Goal: Find specific page/section: Find specific page/section

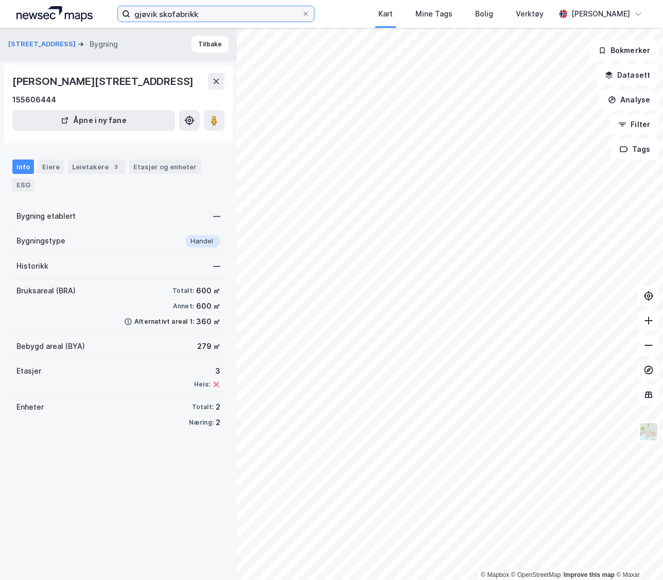
click at [221, 10] on input "gjøvik skofabrikk" at bounding box center [215, 13] width 171 height 15
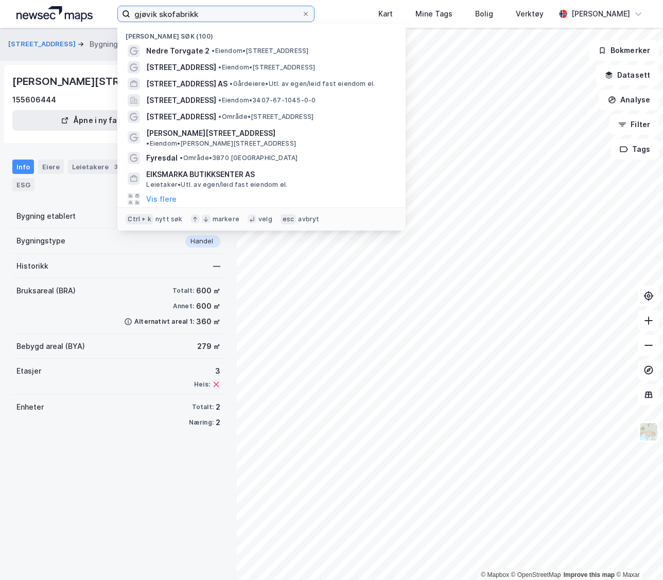
click at [221, 10] on input "gjøvik skofabrikk" at bounding box center [215, 13] width 171 height 15
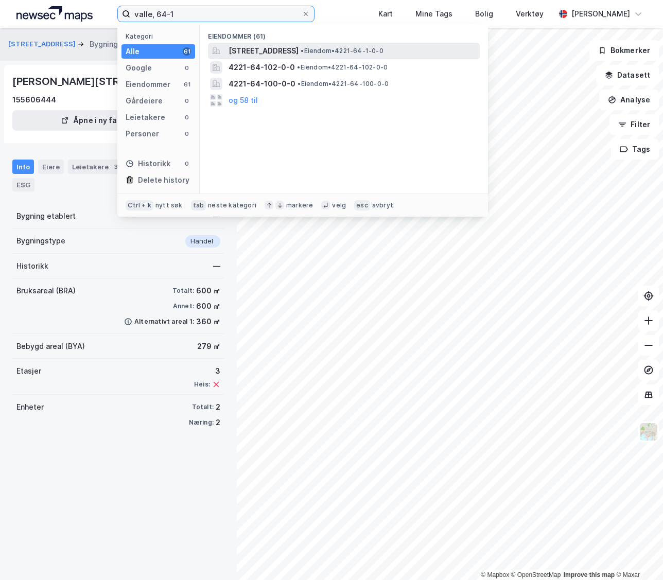
type input "valle, 64-1"
click at [298, 50] on span "[STREET_ADDRESS][PERSON_NAME]" at bounding box center [263, 51] width 70 height 12
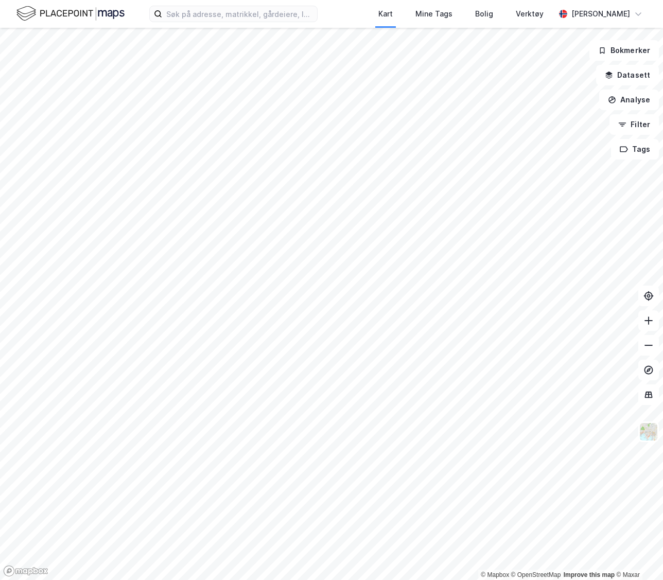
click at [251, 23] on div "Kart Mine Tags [PERSON_NAME] Verktøy [PERSON_NAME]" at bounding box center [331, 14] width 663 height 28
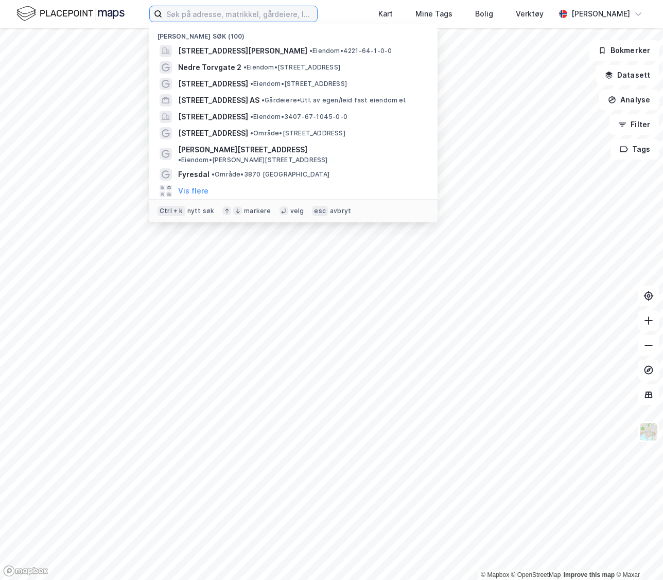
click at [242, 15] on input at bounding box center [239, 13] width 155 height 15
type input "[PERSON_NAME],"
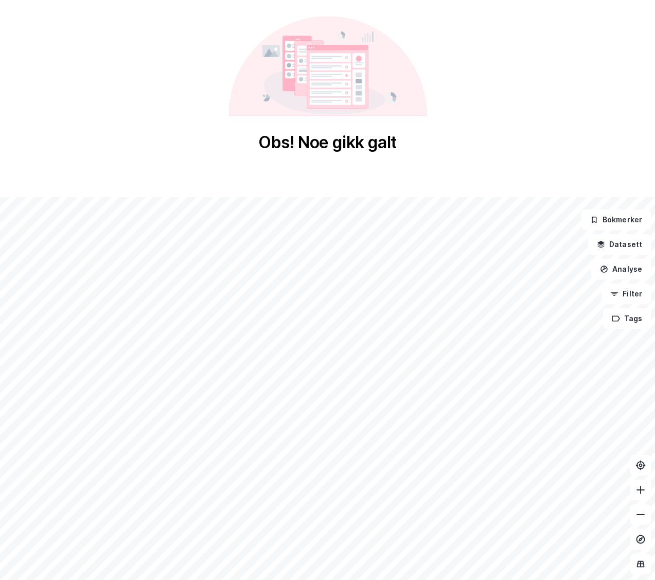
click at [113, 49] on div "Obs! Noe gikk galt" at bounding box center [327, 84] width 655 height 169
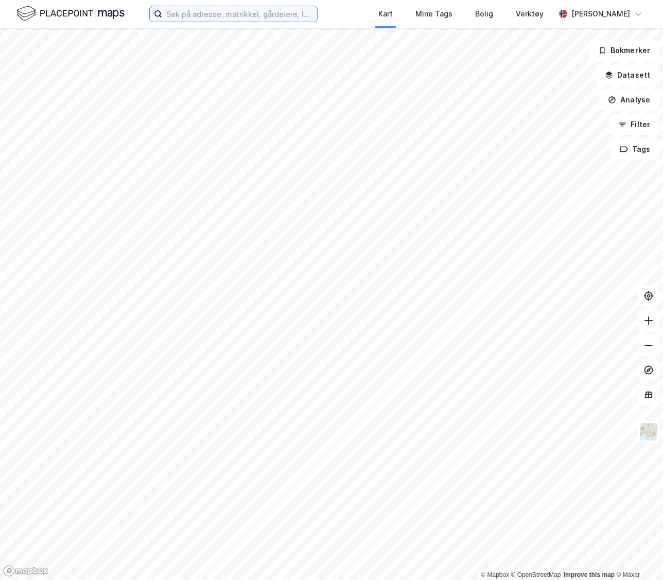
click at [231, 10] on input at bounding box center [239, 13] width 155 height 15
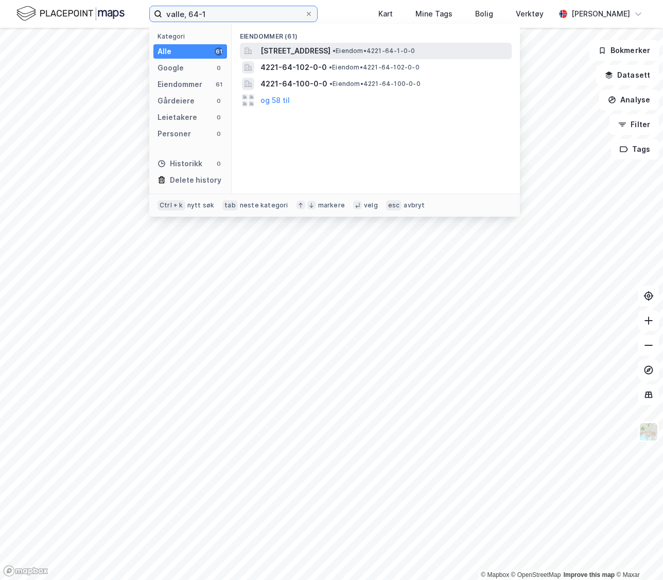
type input "valle, 64-1"
click at [330, 48] on span "[STREET_ADDRESS][PERSON_NAME]" at bounding box center [295, 51] width 70 height 12
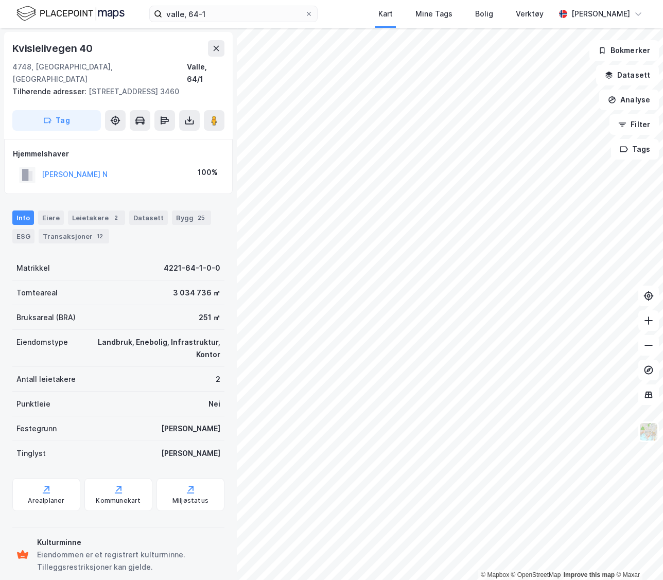
click at [148, 182] on div "BERG BJØRGULV N 100%" at bounding box center [118, 174] width 211 height 21
click at [639, 391] on div "© Mapbox © OpenStreetMap Improve this map © Maxar Kvislelivegen 40 4748, Ryssta…" at bounding box center [331, 304] width 663 height 552
